Goal: Register for event/course: Sign up to attend an event or enroll in a course

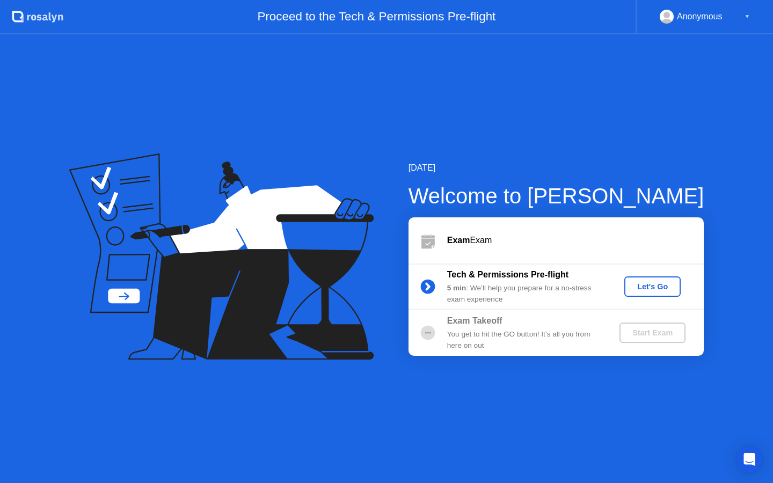
click at [652, 287] on div "Let's Go" at bounding box center [652, 286] width 48 height 9
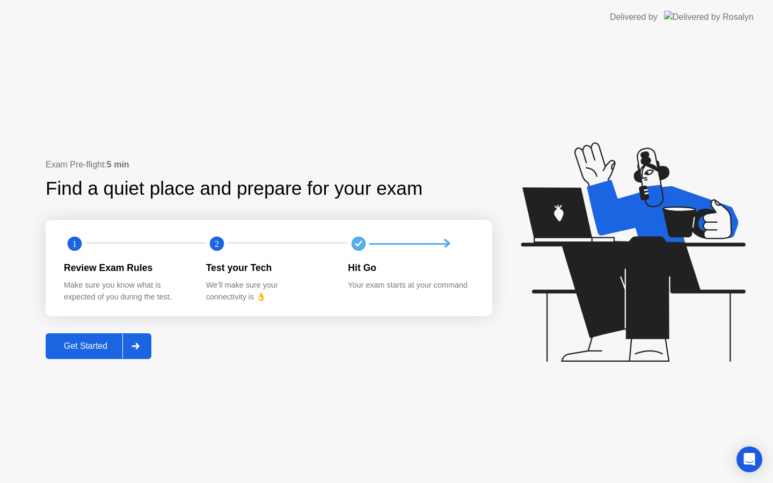
click at [81, 341] on div "Get Started" at bounding box center [86, 346] width 74 height 10
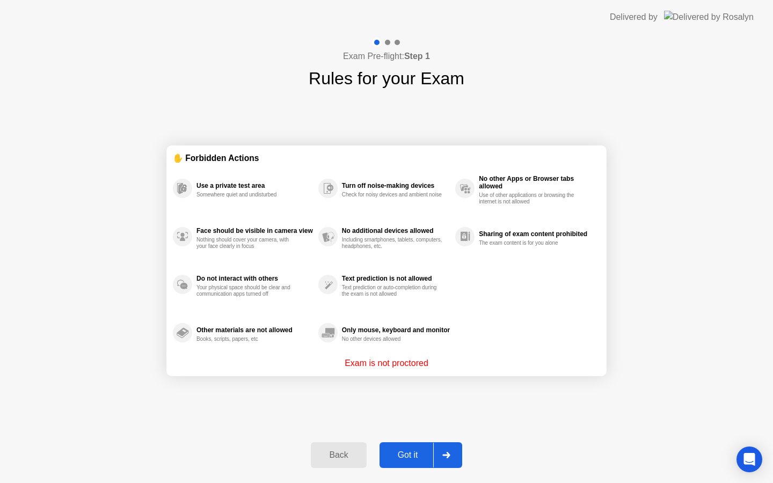
click at [411, 452] on div "Got it" at bounding box center [408, 455] width 50 height 10
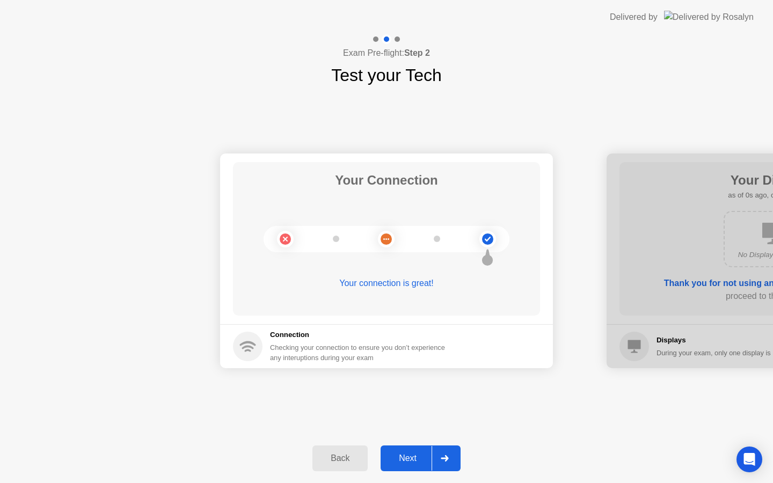
click at [408, 450] on button "Next" at bounding box center [421, 458] width 80 height 26
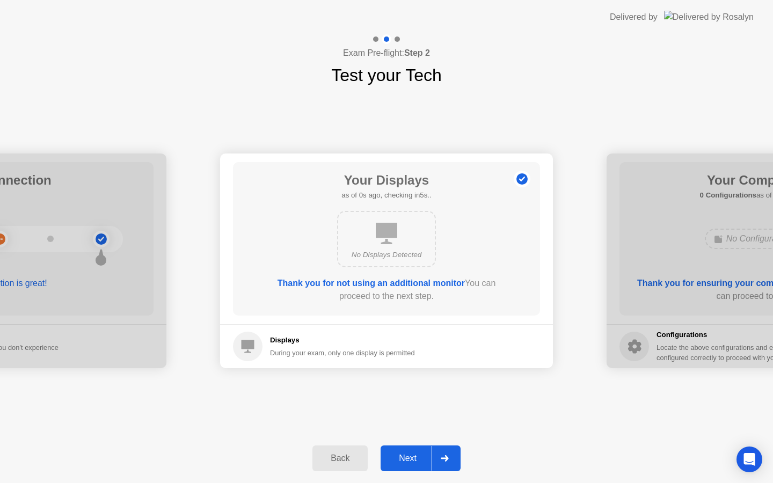
click at [408, 450] on button "Next" at bounding box center [421, 458] width 80 height 26
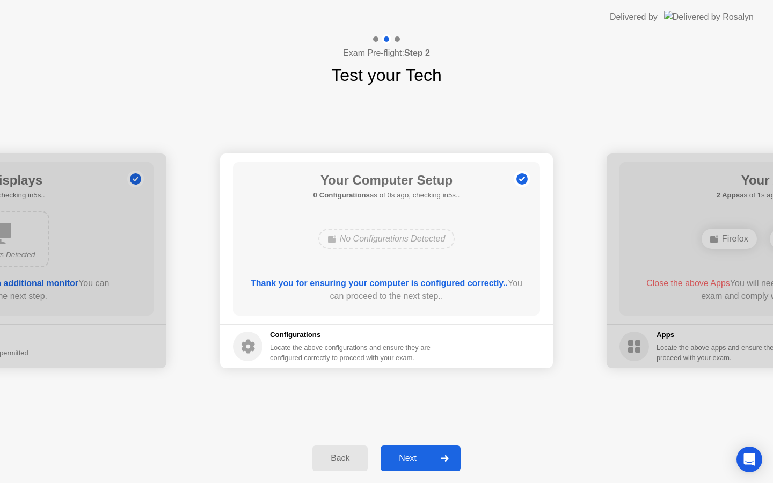
click at [408, 450] on button "Next" at bounding box center [421, 458] width 80 height 26
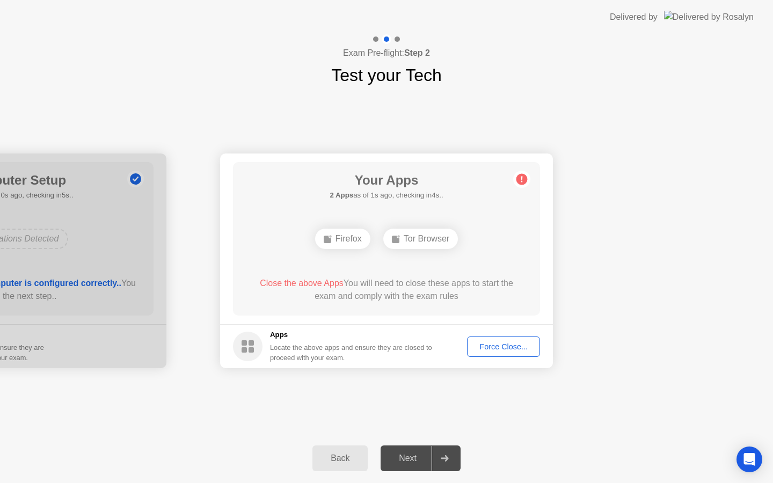
click at [512, 353] on button "Force Close..." at bounding box center [503, 347] width 73 height 20
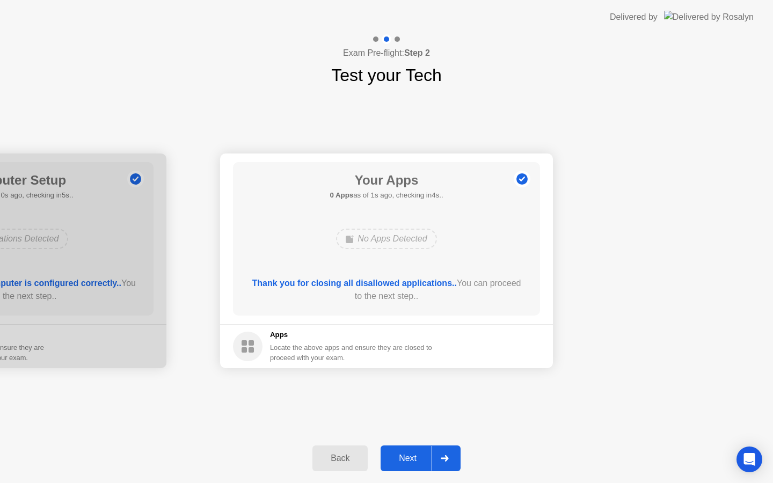
click at [420, 457] on div "Next" at bounding box center [408, 458] width 48 height 10
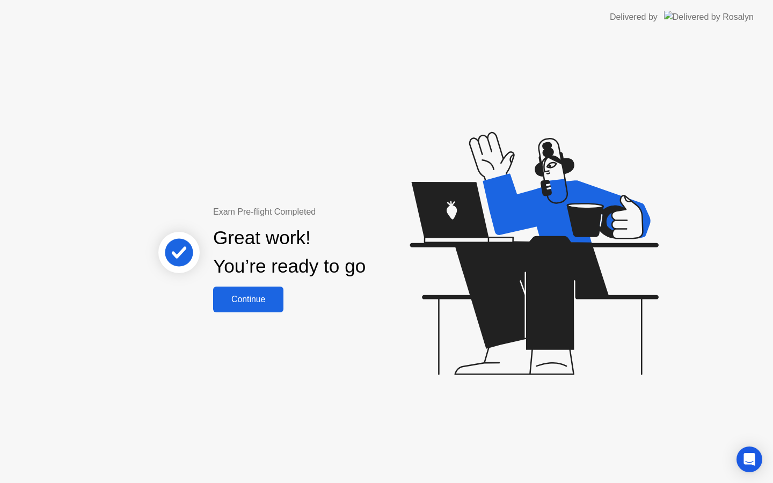
click at [264, 302] on div "Continue" at bounding box center [248, 300] width 64 height 10
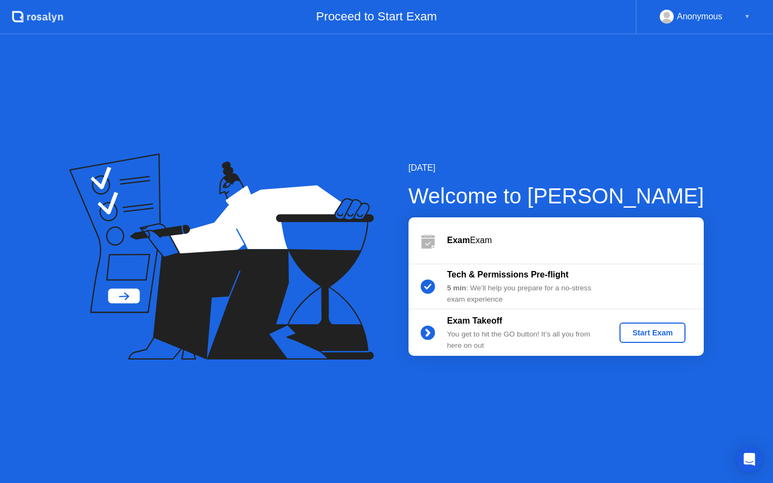
click at [635, 337] on div "Start Exam" at bounding box center [652, 332] width 57 height 9
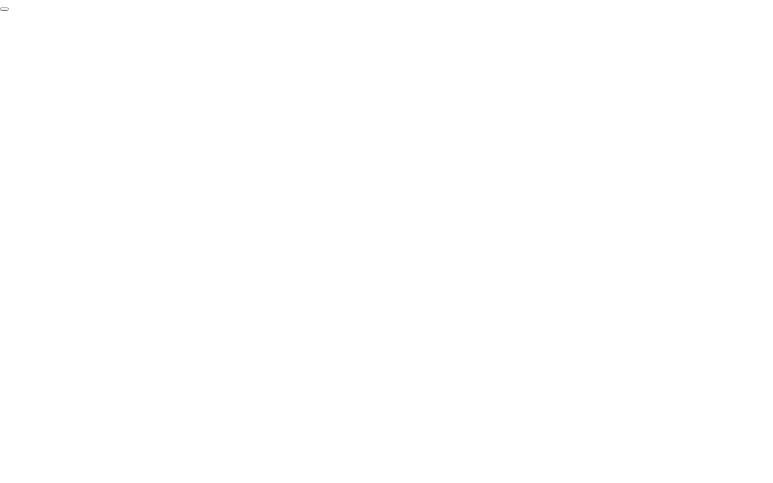
click div "End Proctoring Session"
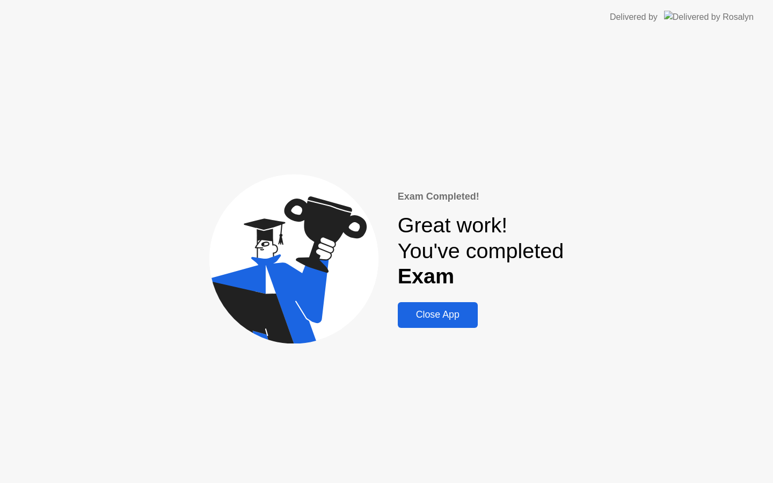
click at [448, 316] on div "Close App" at bounding box center [438, 314] width 74 height 11
